Goal: Information Seeking & Learning: Learn about a topic

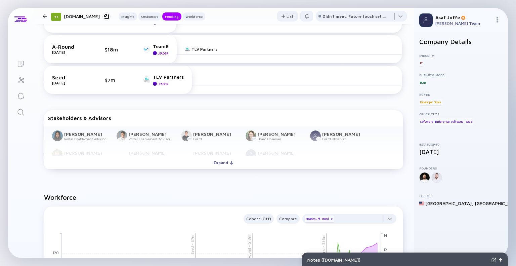
scroll to position [401, 0]
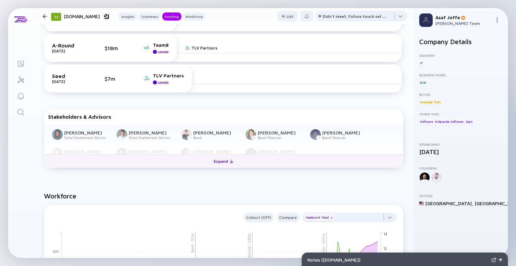
click at [224, 158] on div "Expand" at bounding box center [224, 161] width 28 height 10
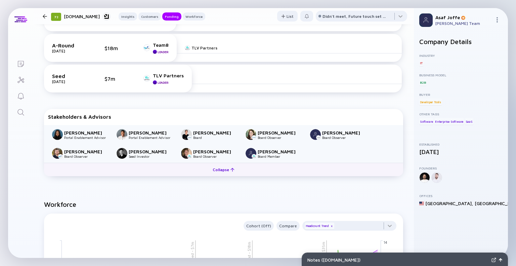
click at [220, 175] on button "Collapse" at bounding box center [223, 169] width 359 height 13
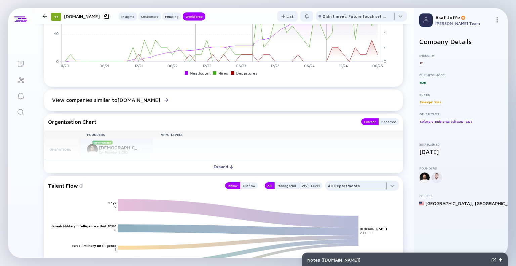
scroll to position [673, 0]
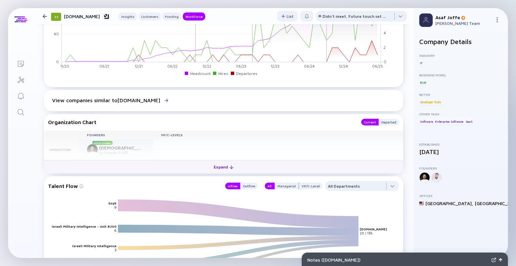
click at [267, 170] on button "Expand" at bounding box center [223, 166] width 359 height 13
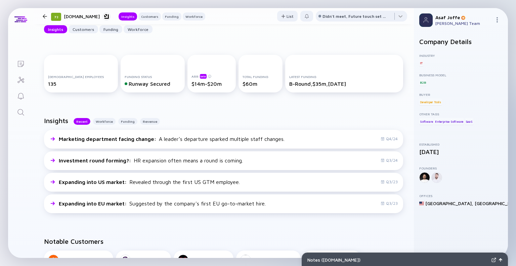
scroll to position [0, 0]
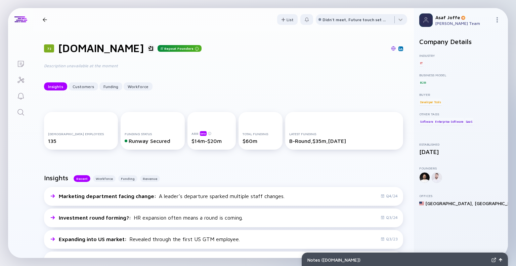
click at [14, 114] on link "Search" at bounding box center [20, 111] width 25 height 16
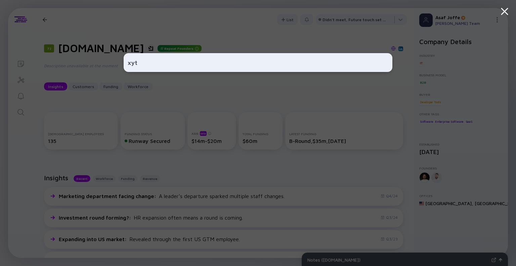
type input "xyte"
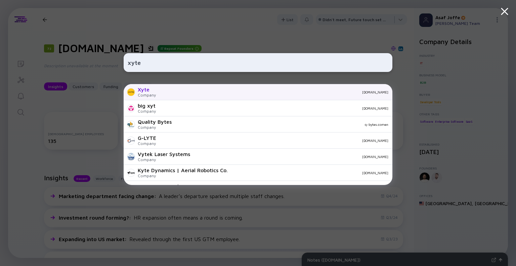
click at [161, 92] on div "[DOMAIN_NAME]" at bounding box center [274, 92] width 227 height 4
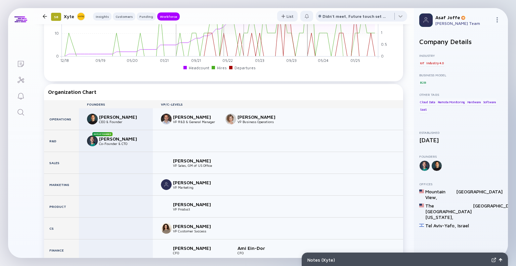
scroll to position [803, 0]
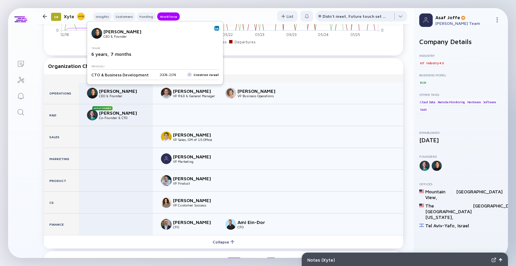
click at [215, 29] on img at bounding box center [216, 28] width 3 height 3
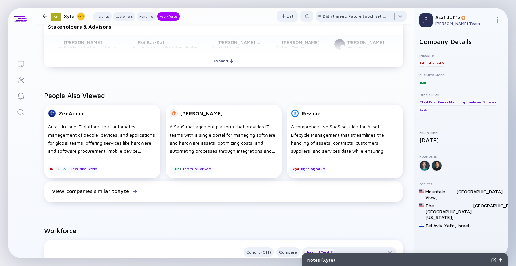
scroll to position [435, 0]
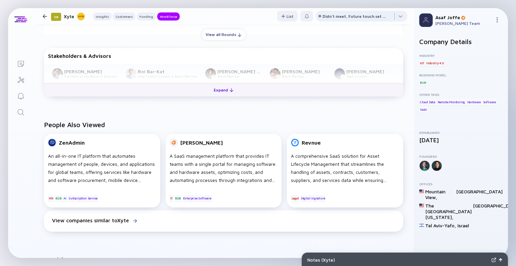
click at [226, 91] on div "Expand" at bounding box center [224, 90] width 28 height 10
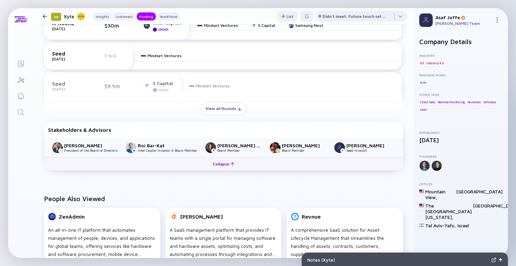
scroll to position [361, 0]
click at [218, 163] on div "Collapse" at bounding box center [224, 164] width 30 height 10
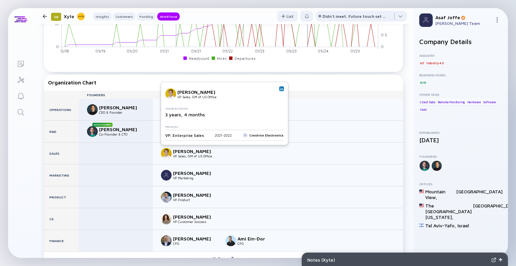
scroll to position [788, 0]
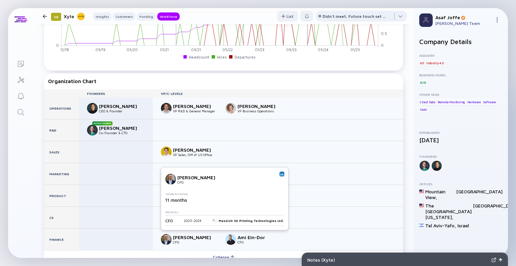
click at [280, 174] on img at bounding box center [281, 173] width 3 height 3
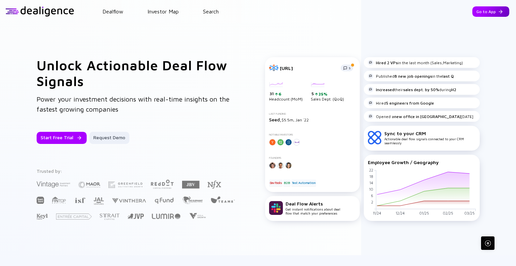
click at [478, 13] on div "Go to App" at bounding box center [490, 11] width 37 height 10
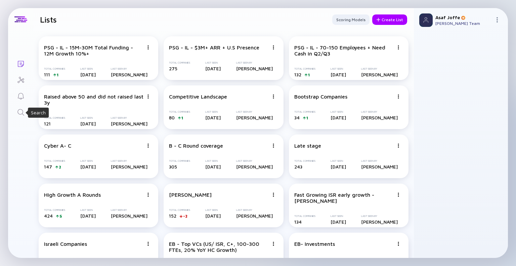
click at [17, 113] on icon "Search" at bounding box center [20, 112] width 6 height 6
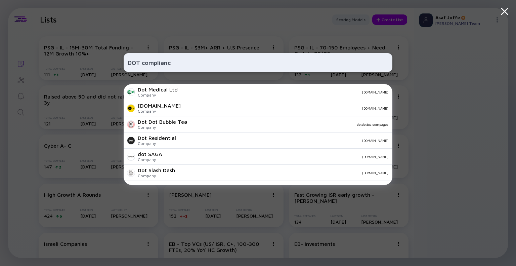
type input "DOT compliance"
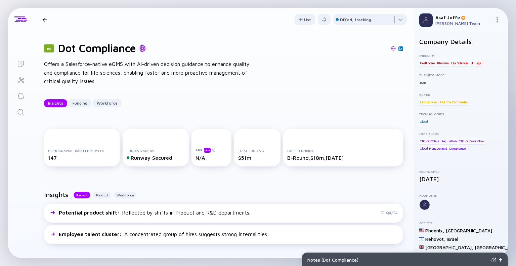
click at [97, 78] on div "Offers a Salesforce-native eQMS with AI-driven decision guidance to enhance qua…" at bounding box center [151, 73] width 215 height 26
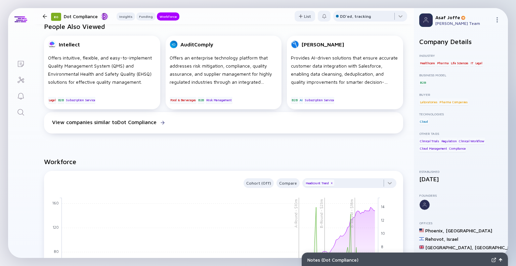
scroll to position [438, 0]
